Goal: Task Accomplishment & Management: Manage account settings

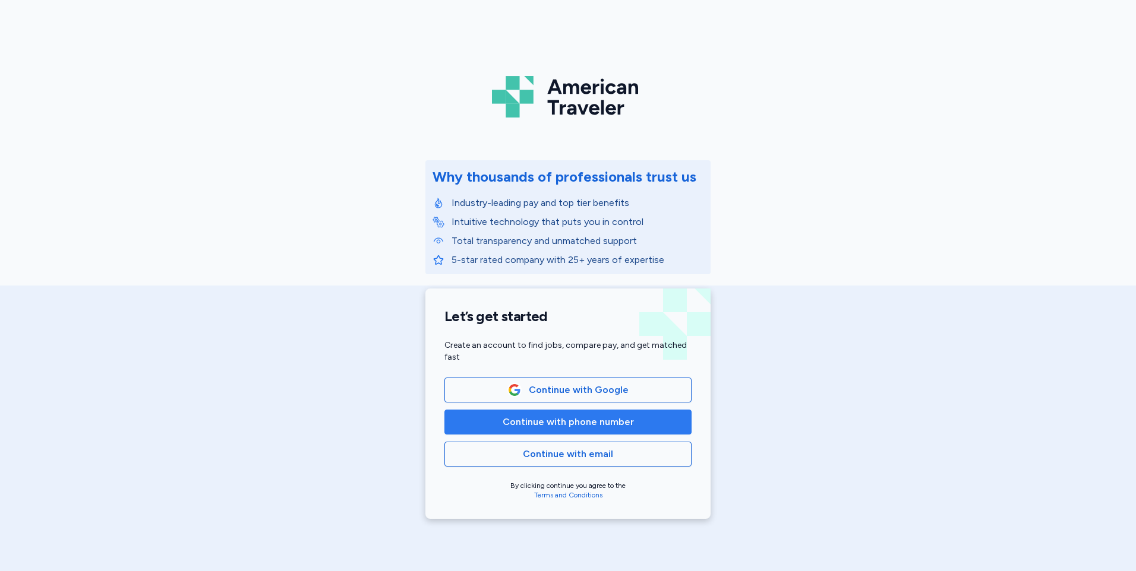
click at [615, 420] on span "Continue with phone number" at bounding box center [567, 422] width 131 height 14
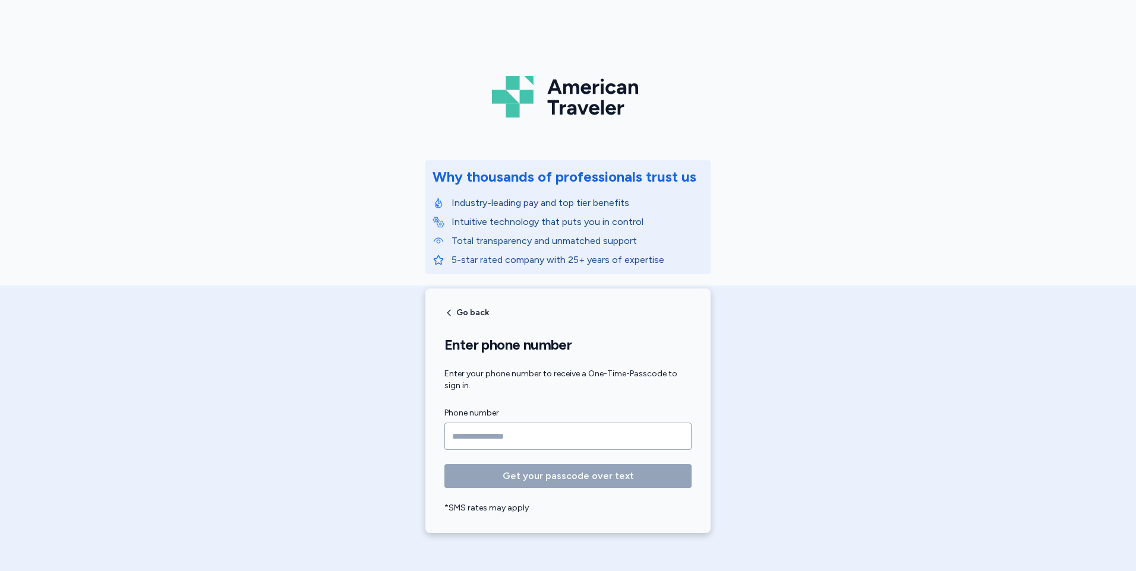
click at [520, 433] on input "Phone number" at bounding box center [567, 436] width 247 height 27
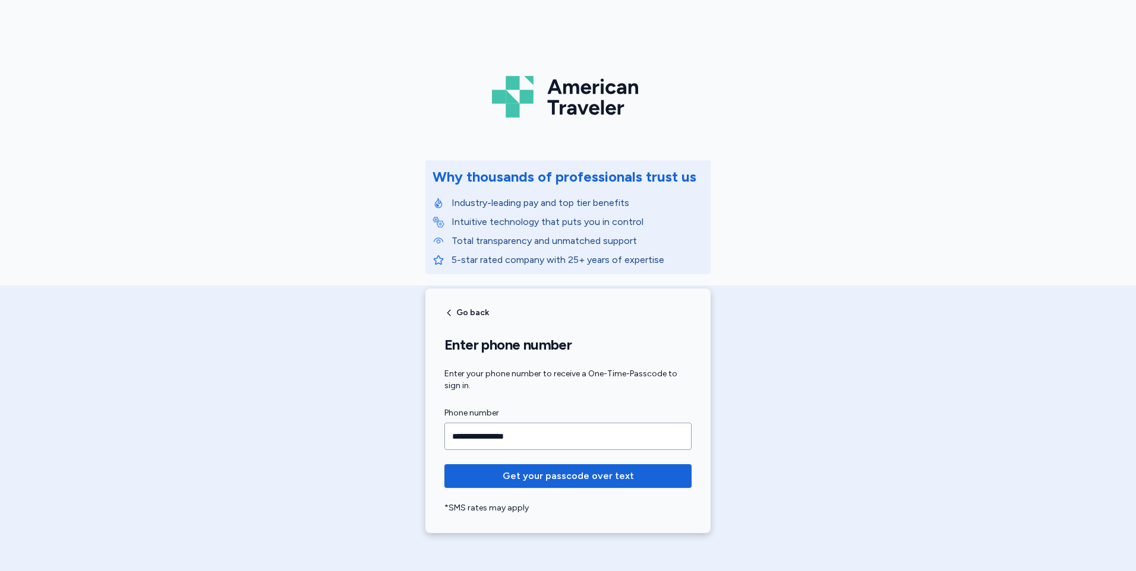
type input "**********"
click at [520, 480] on span "Get your passcode over text" at bounding box center [567, 476] width 131 height 14
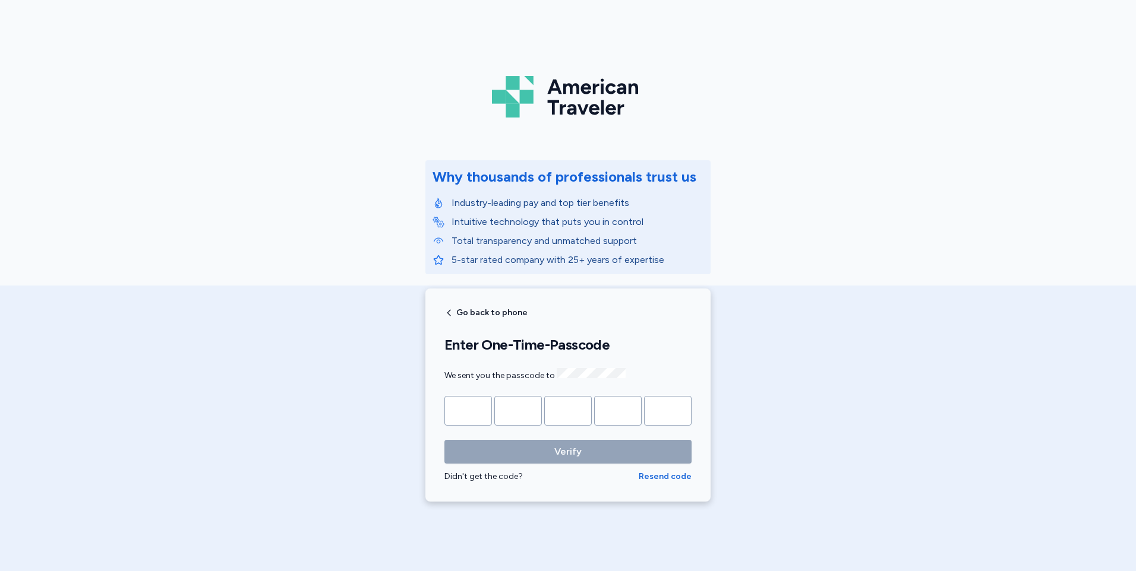
type input "*"
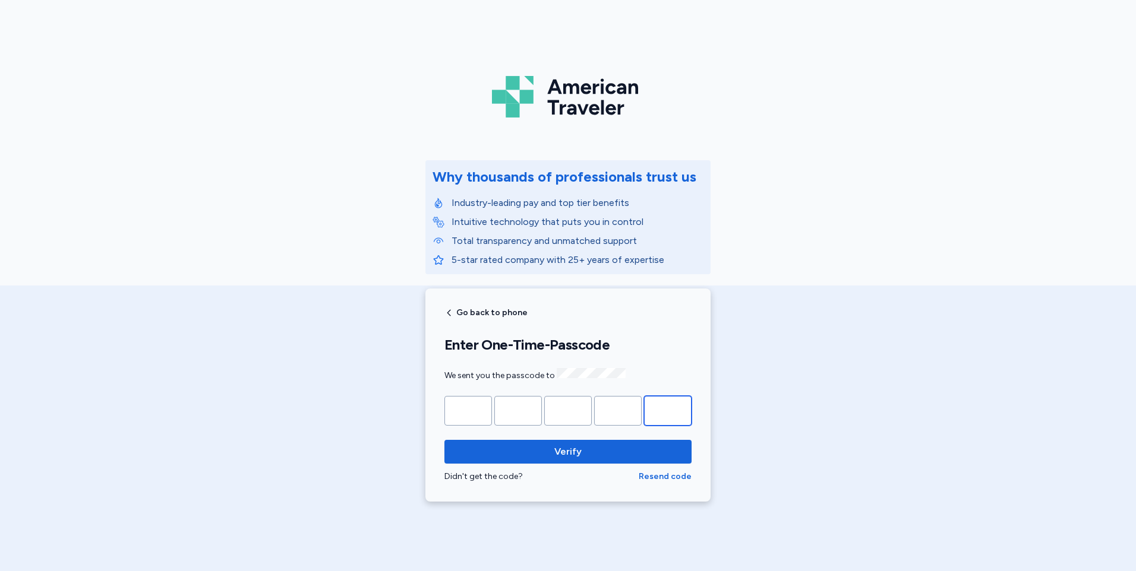
type input "*"
click at [444, 440] on button "Verify" at bounding box center [567, 452] width 247 height 24
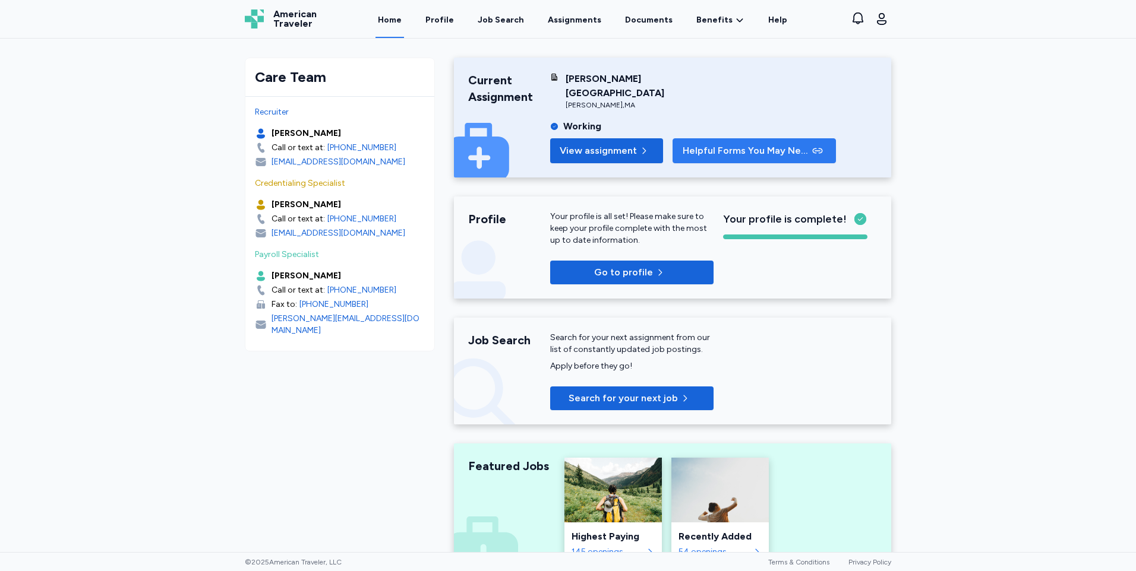
click at [718, 144] on span "Helpful Forms You May Need" at bounding box center [745, 151] width 127 height 14
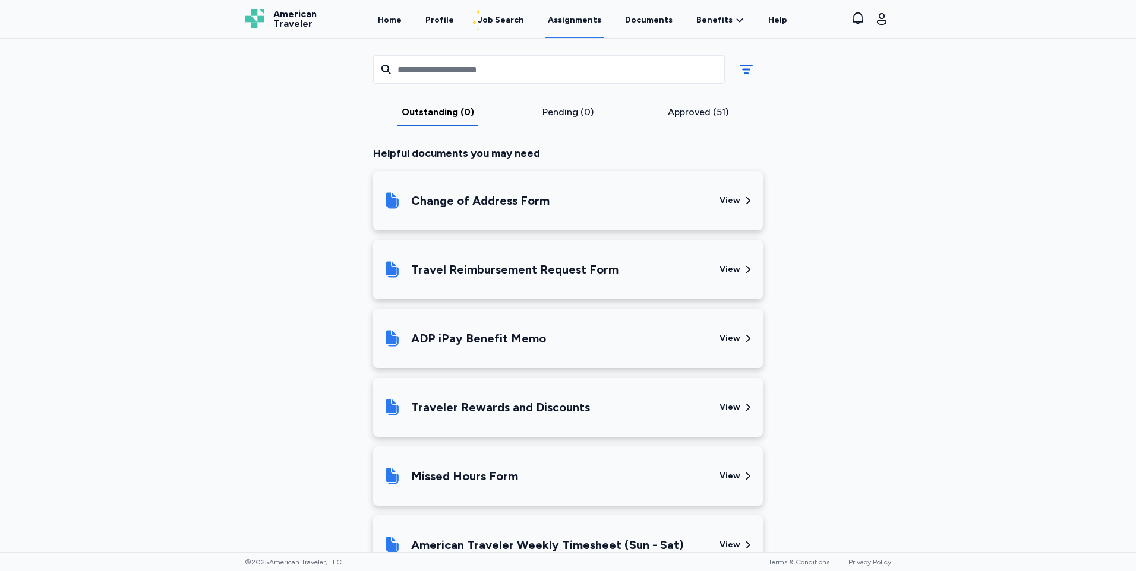
scroll to position [379, 0]
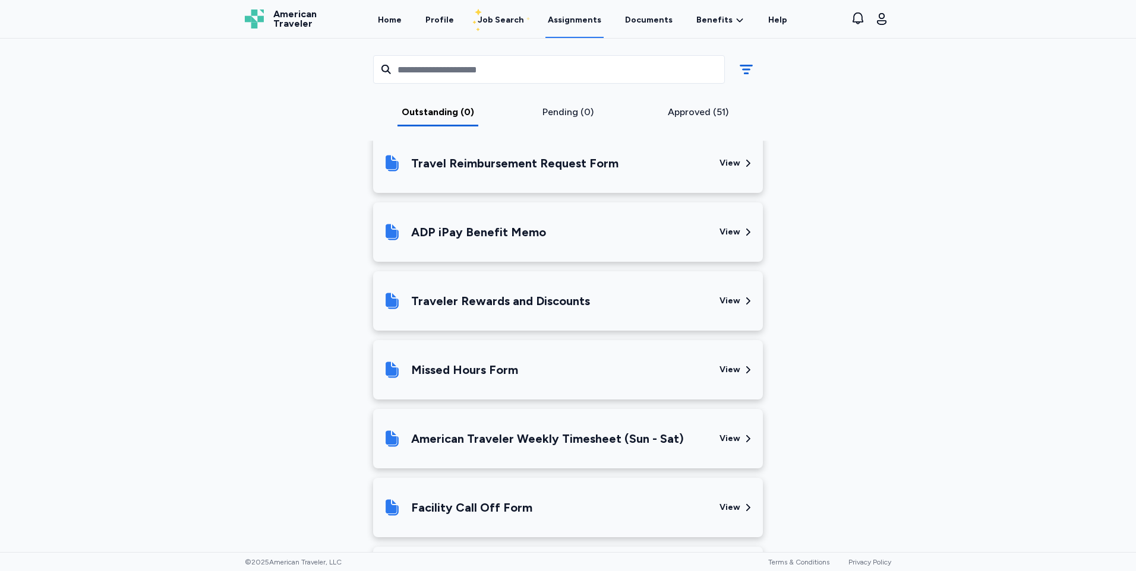
click at [512, 443] on div "American Traveler Weekly Timesheet (Sun - Sat)" at bounding box center [547, 439] width 273 height 17
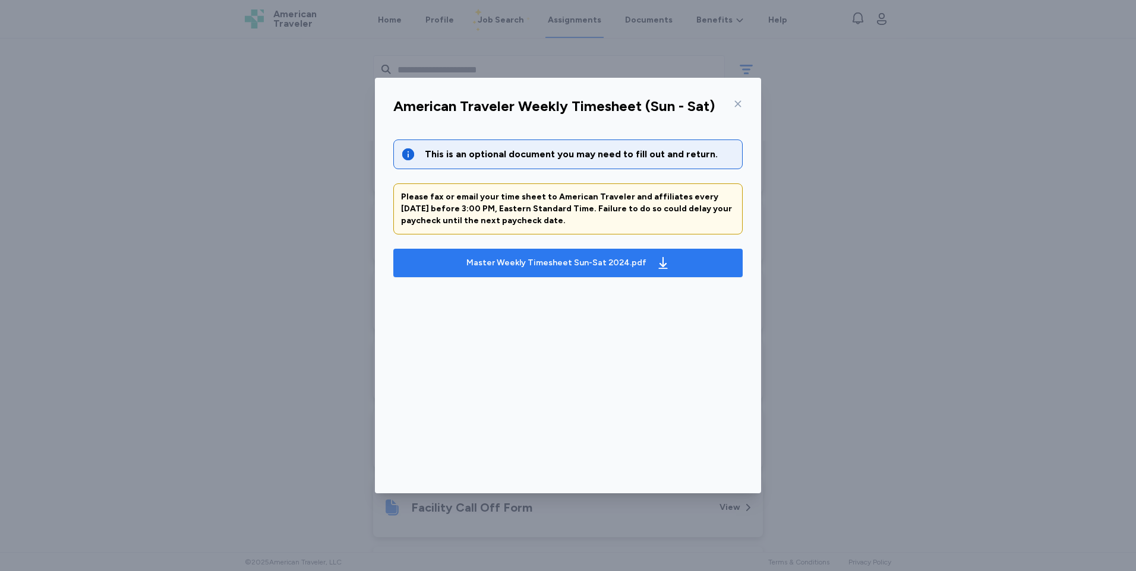
click at [570, 262] on div "Master Weekly Timesheet Sun-Sat 2024.pdf" at bounding box center [556, 263] width 180 height 12
click at [739, 106] on icon at bounding box center [738, 104] width 10 height 10
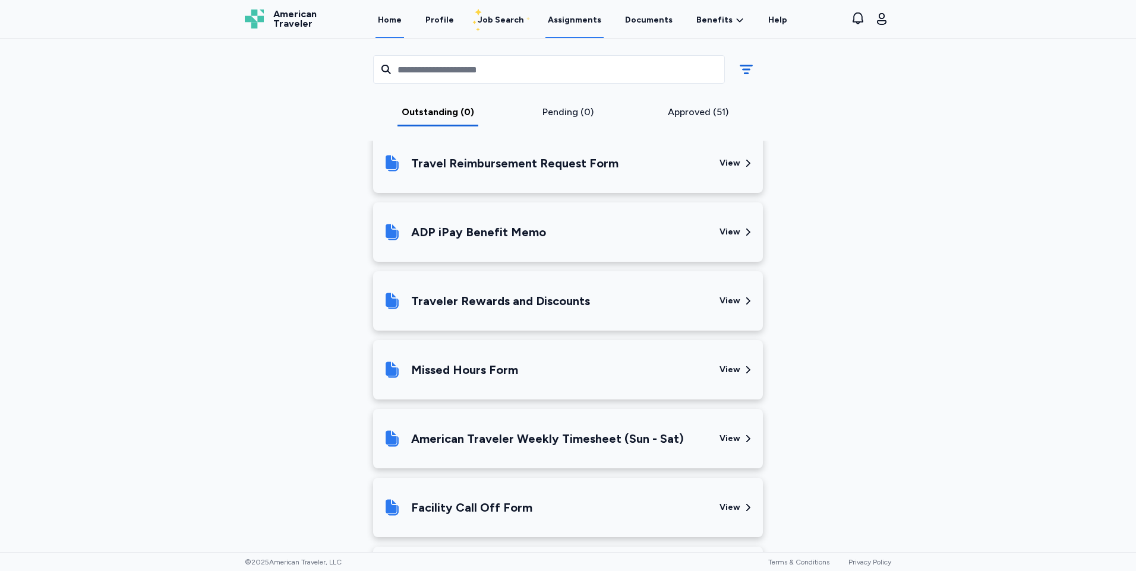
click at [394, 23] on link "Home" at bounding box center [389, 19] width 29 height 37
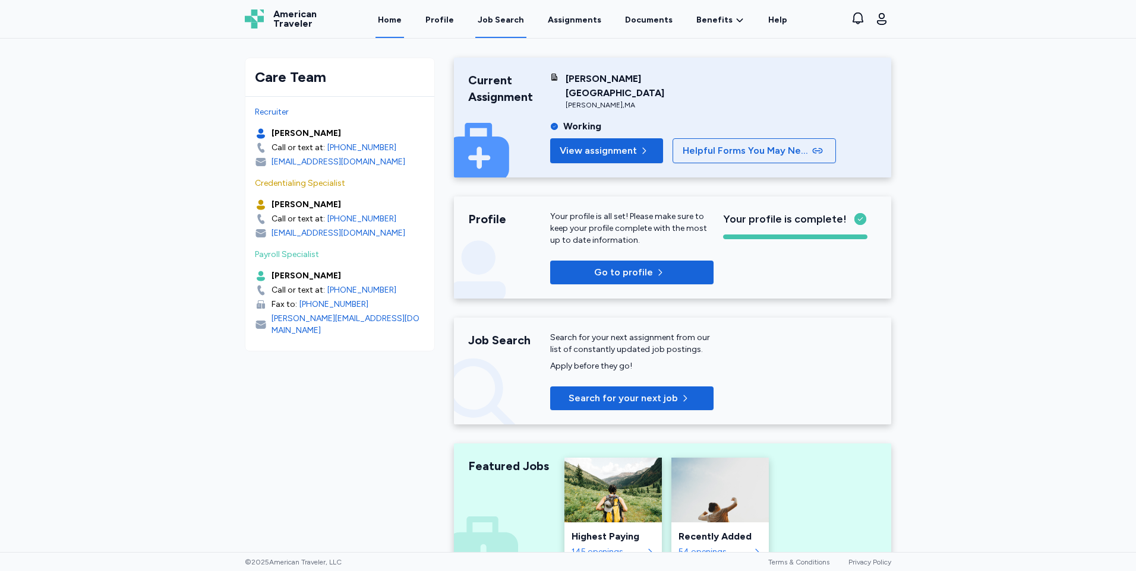
click at [508, 18] on div "Job Search" at bounding box center [501, 20] width 46 height 12
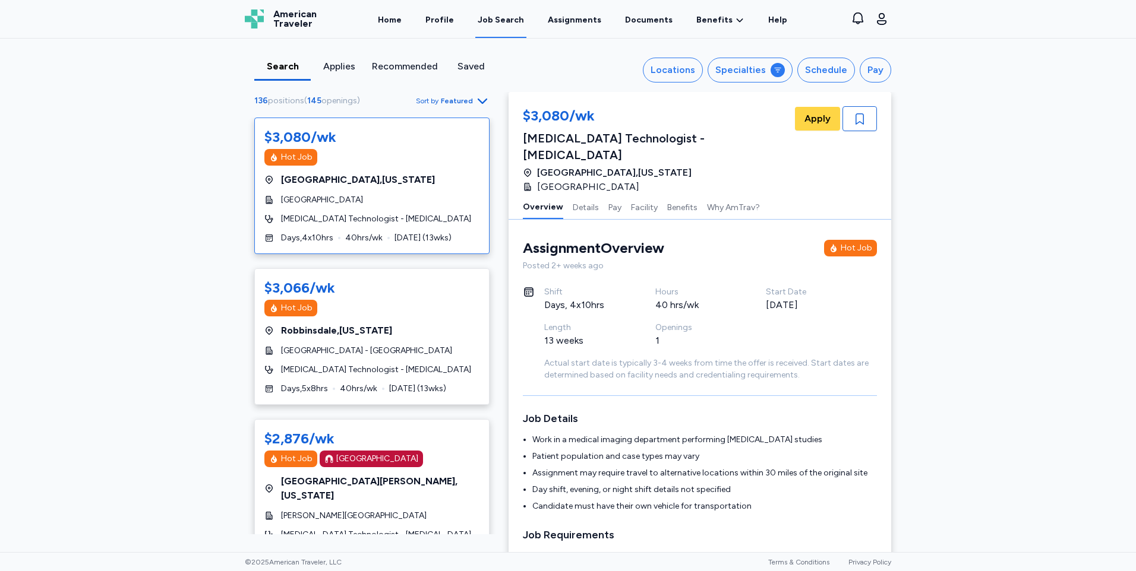
click at [469, 99] on span "Sort by Featured" at bounding box center [453, 101] width 74 height 14
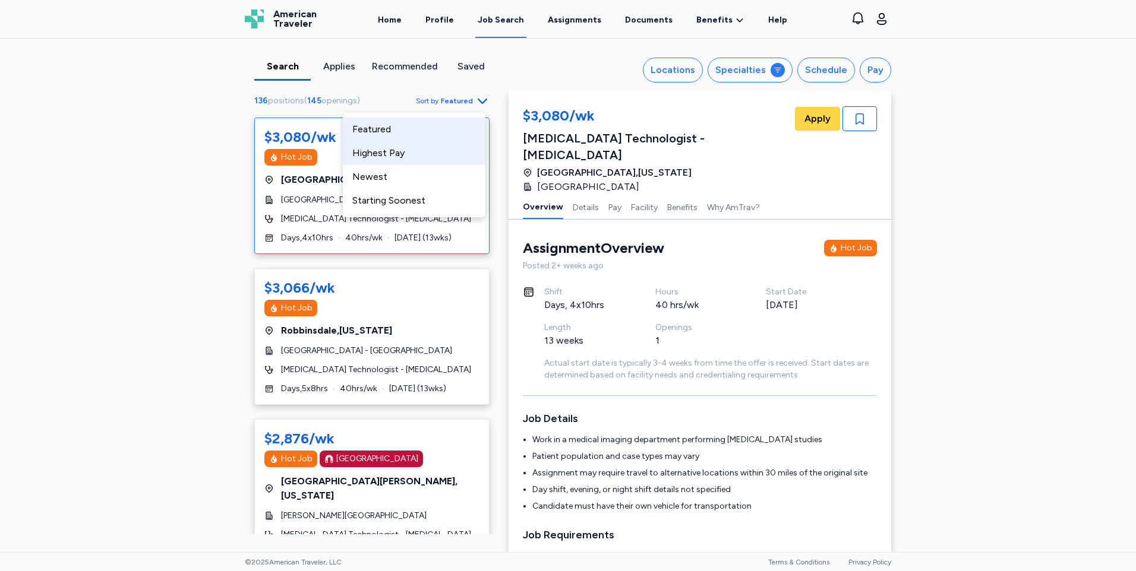
click at [407, 159] on div "Highest Pay" at bounding box center [414, 153] width 143 height 24
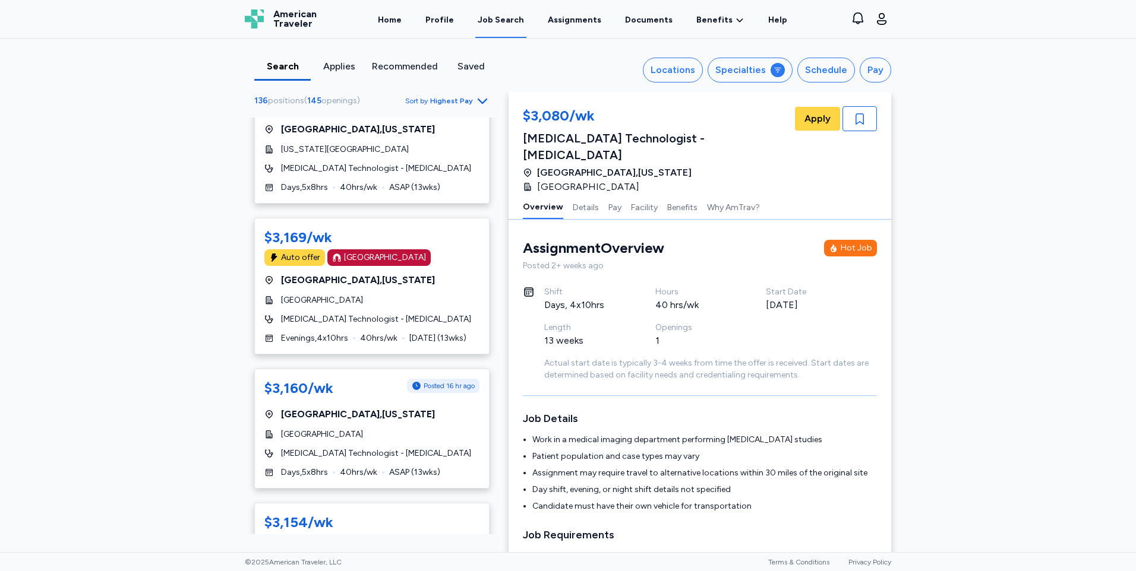
scroll to position [1010, 0]
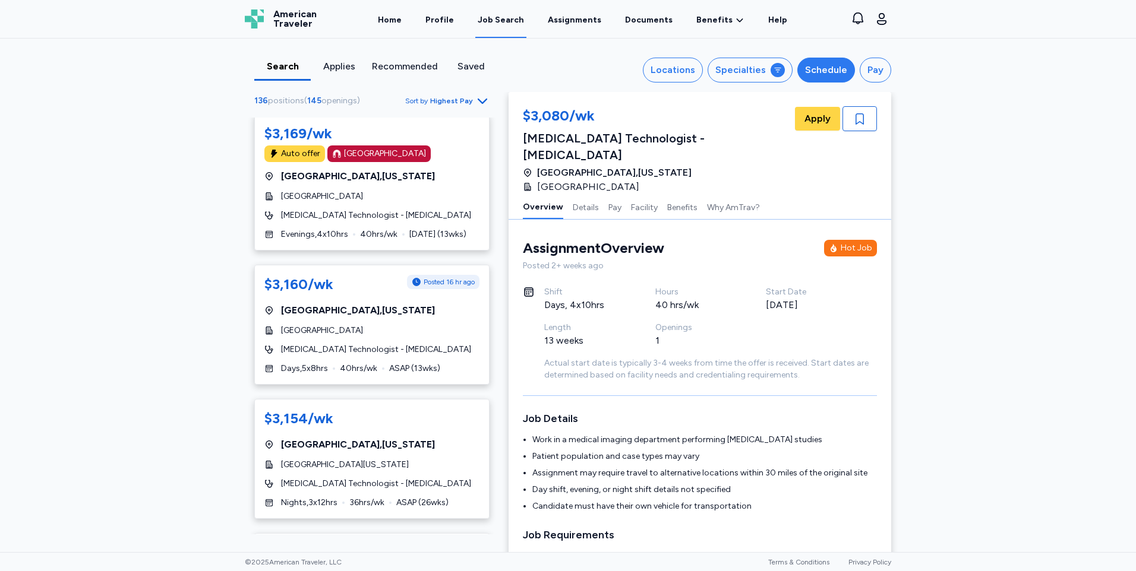
click at [830, 67] on div "Schedule" at bounding box center [826, 70] width 42 height 14
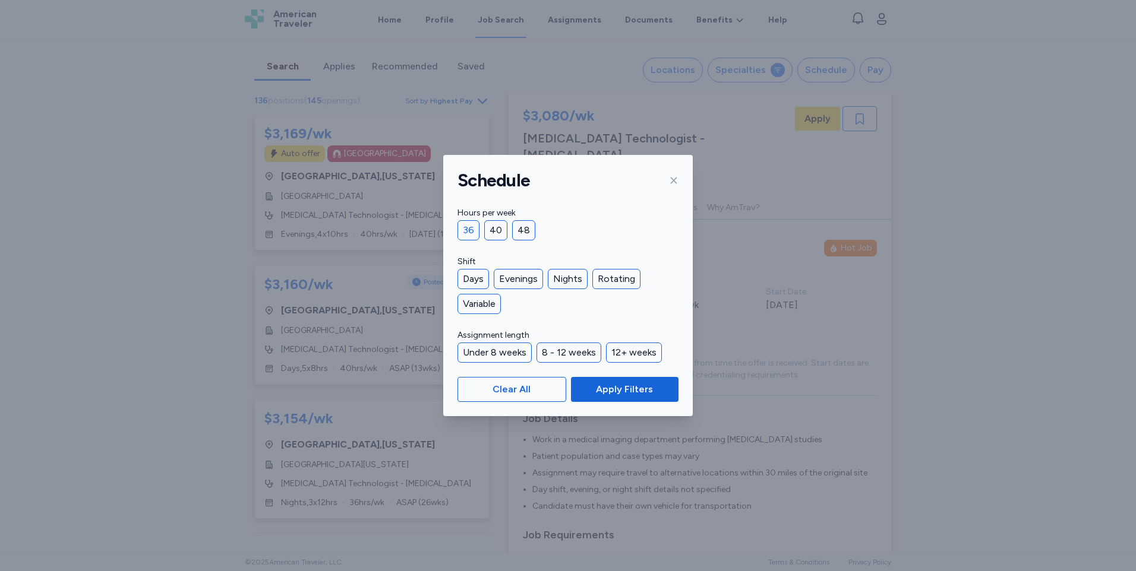
click at [470, 233] on div "36" at bounding box center [468, 230] width 22 height 20
click at [615, 396] on span "Apply Filters" at bounding box center [624, 389] width 57 height 14
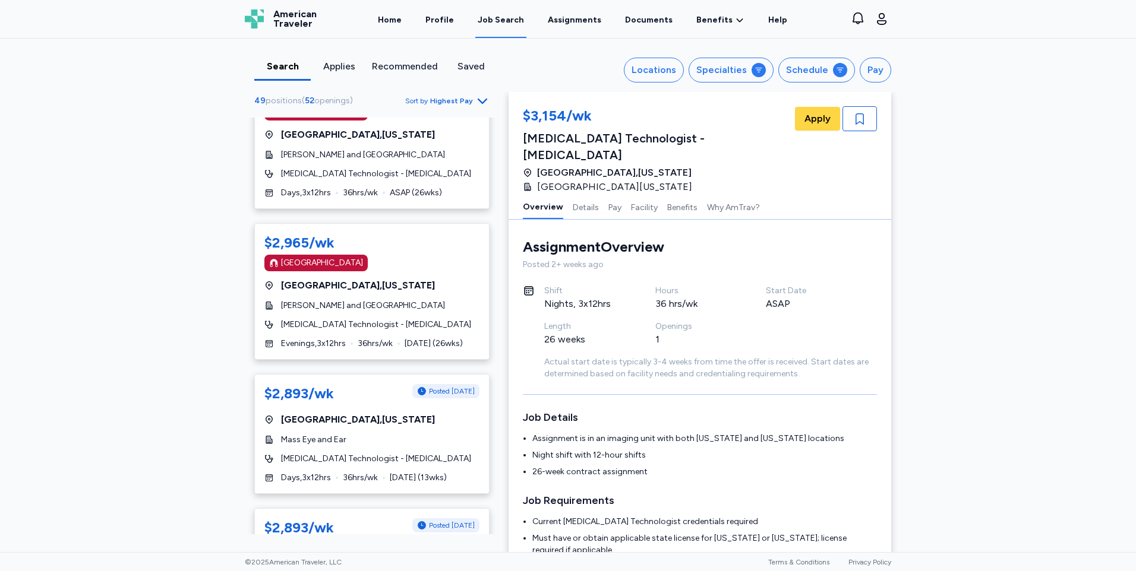
scroll to position [535, 0]
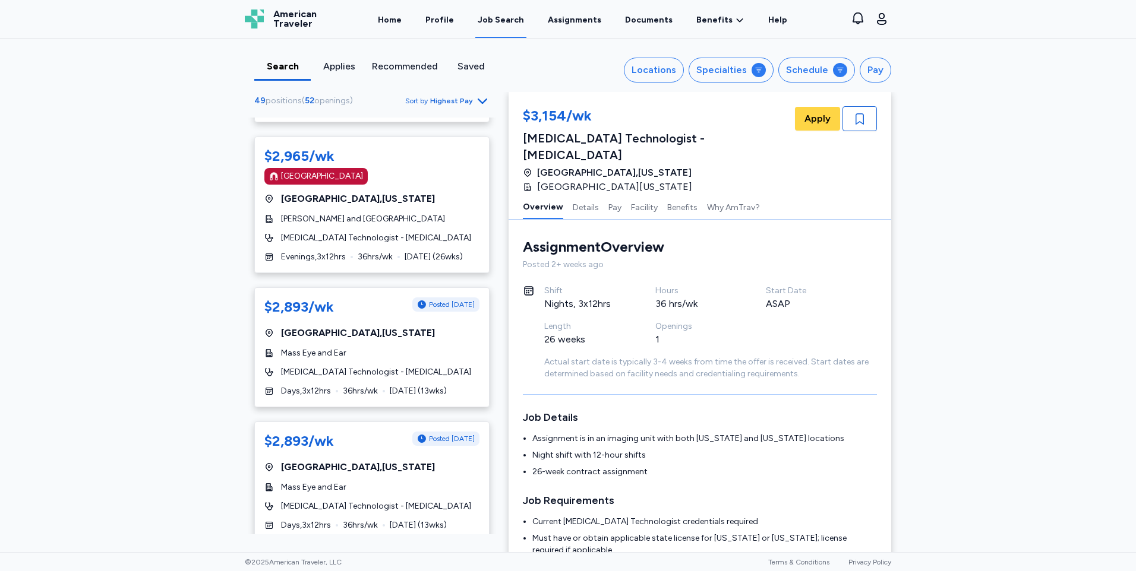
click at [401, 325] on div "$2,893/wk Posted [DATE] [GEOGRAPHIC_DATA] , [US_STATE] Mass Eye and Ear [MEDICA…" at bounding box center [371, 347] width 235 height 120
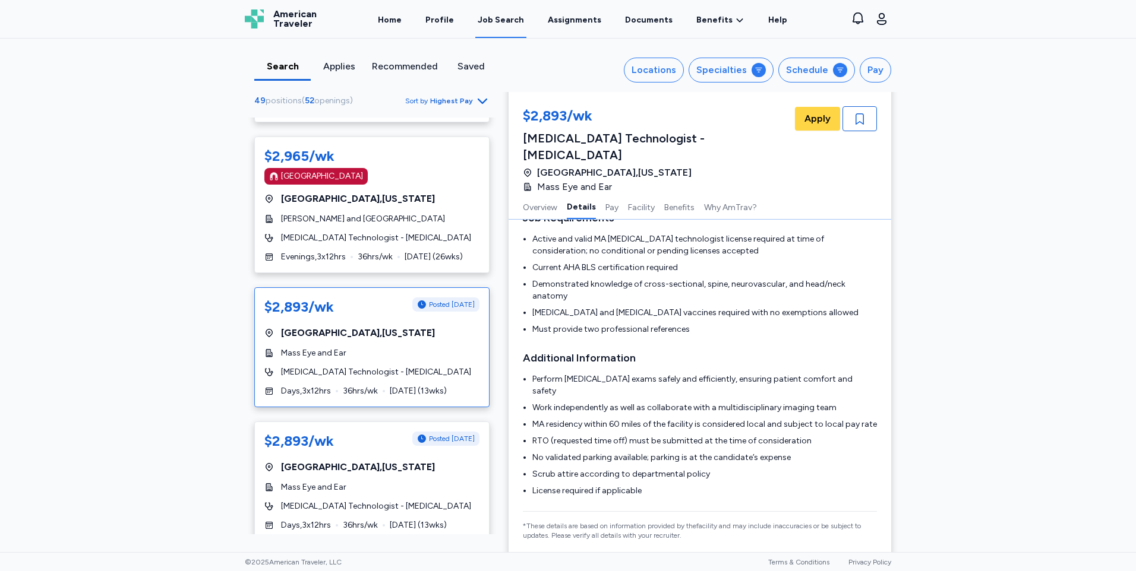
scroll to position [1, 0]
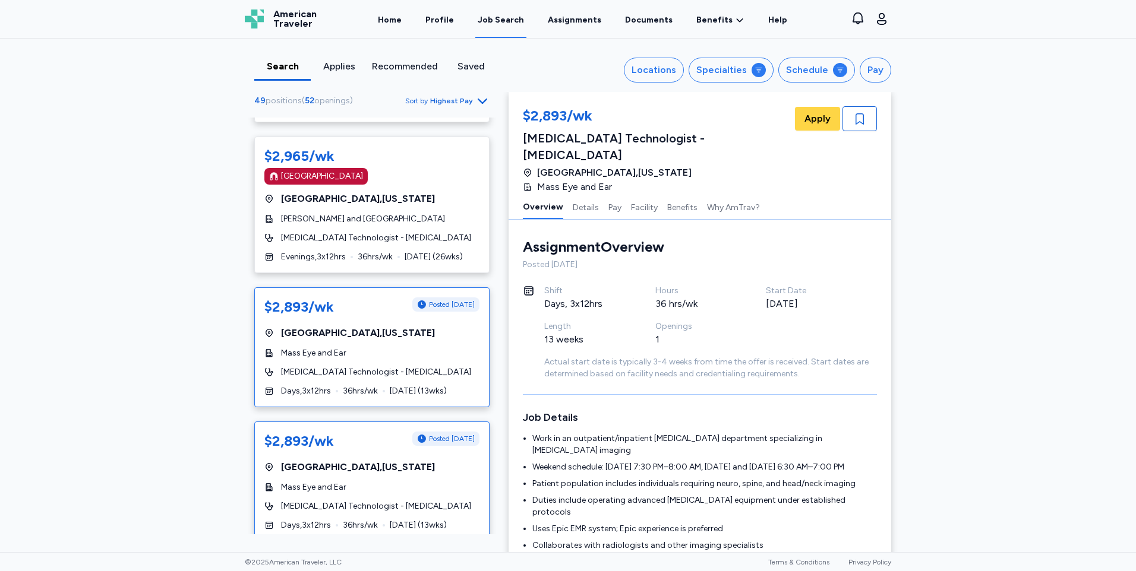
click at [378, 475] on div "$2,893/wk Posted [DATE] [GEOGRAPHIC_DATA] , [US_STATE] Mass Eye and Ear [MEDICA…" at bounding box center [371, 482] width 235 height 120
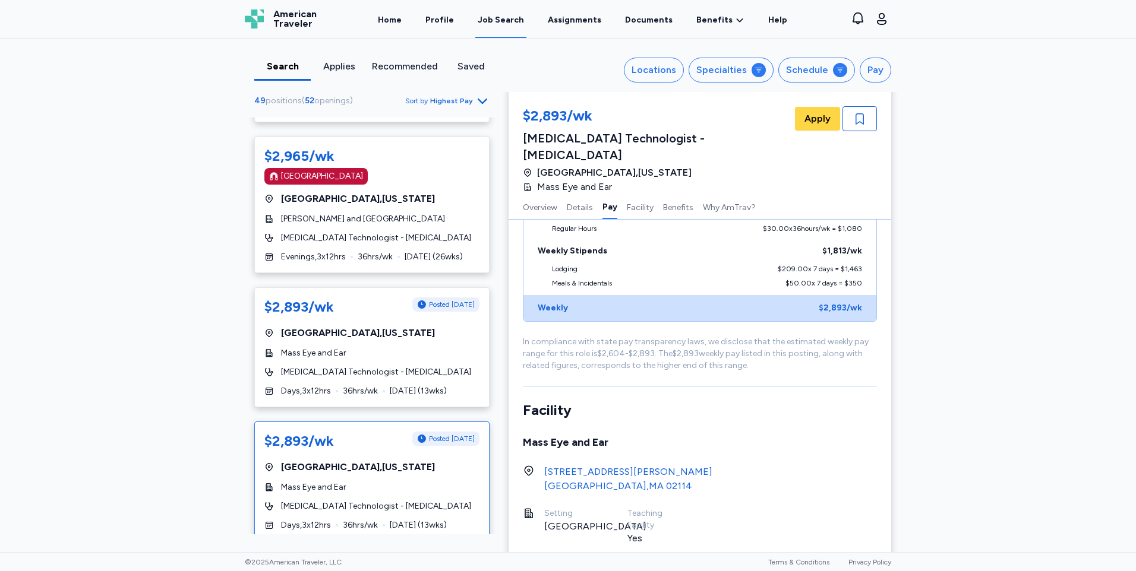
scroll to position [909, 0]
